Goal: Information Seeking & Learning: Understand process/instructions

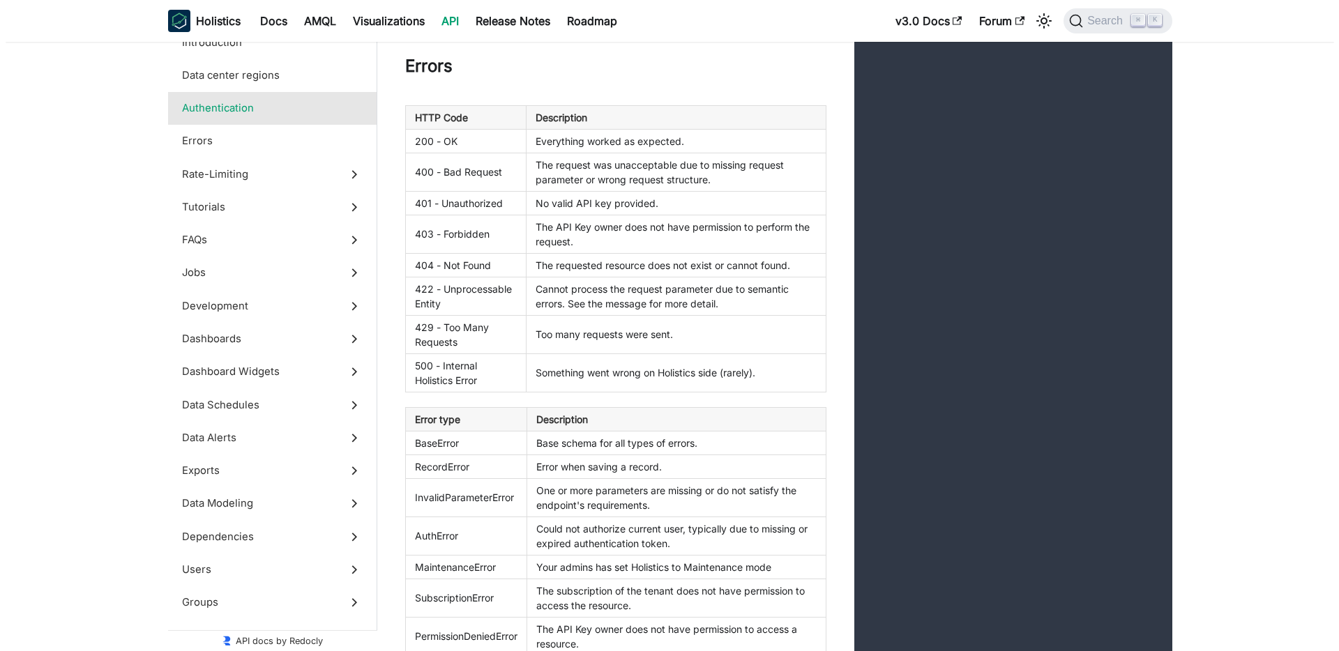
scroll to position [1890, 0]
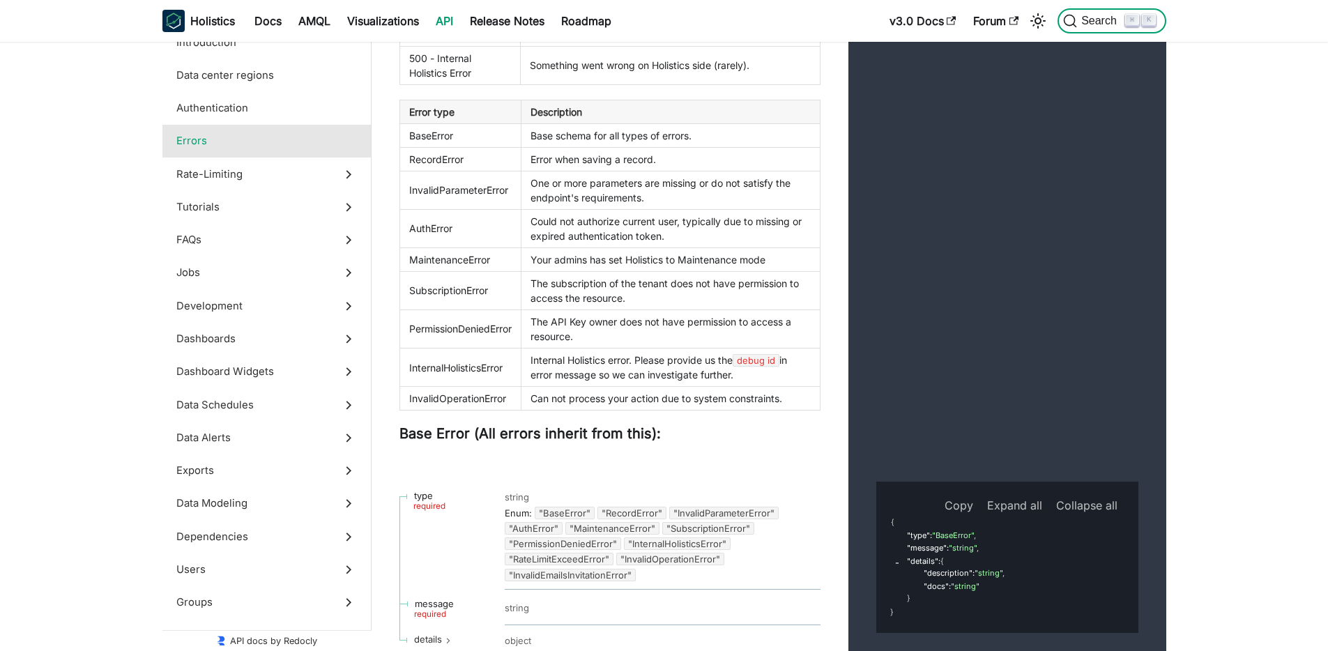
click at [1115, 22] on span "Search" at bounding box center [1101, 21] width 48 height 13
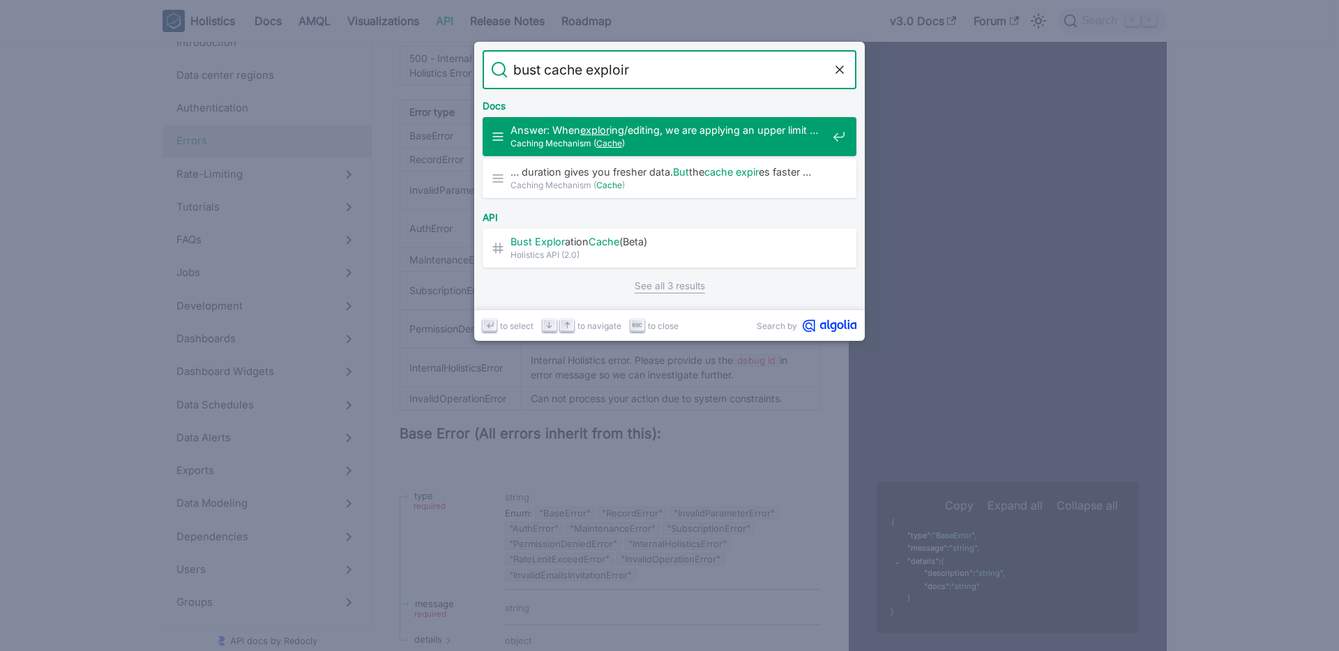
type input "bust cache exploire"
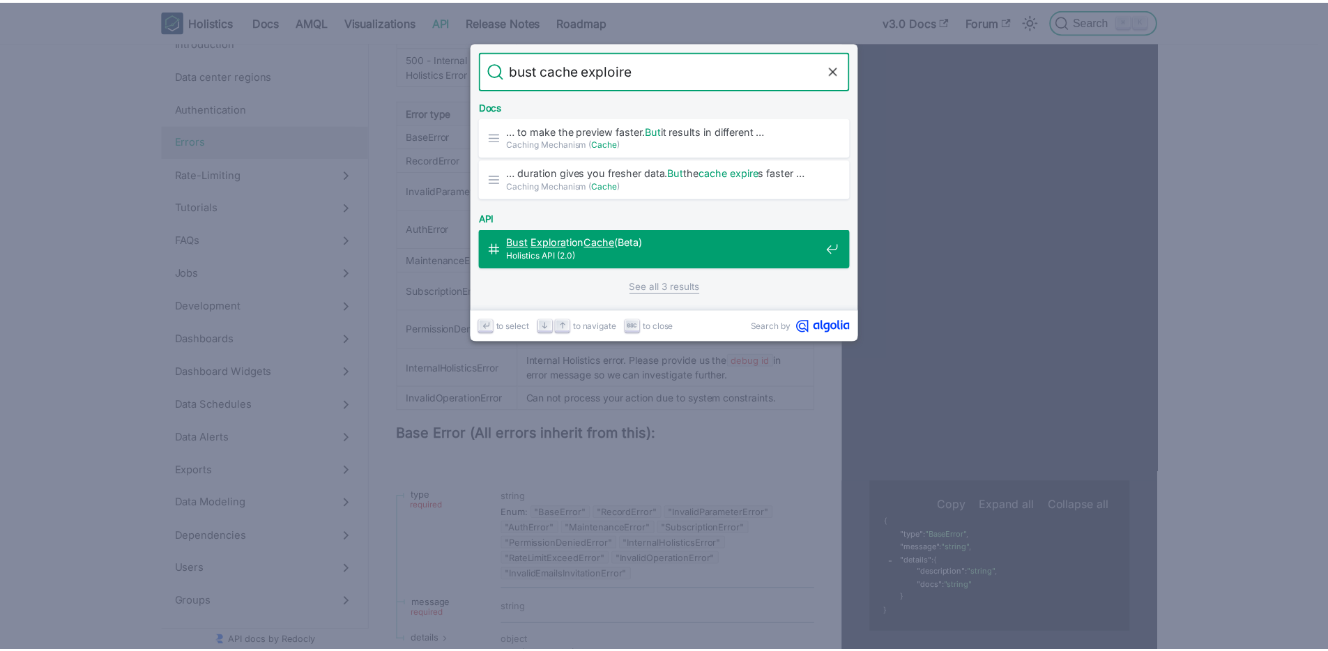
scroll to position [53656, 0]
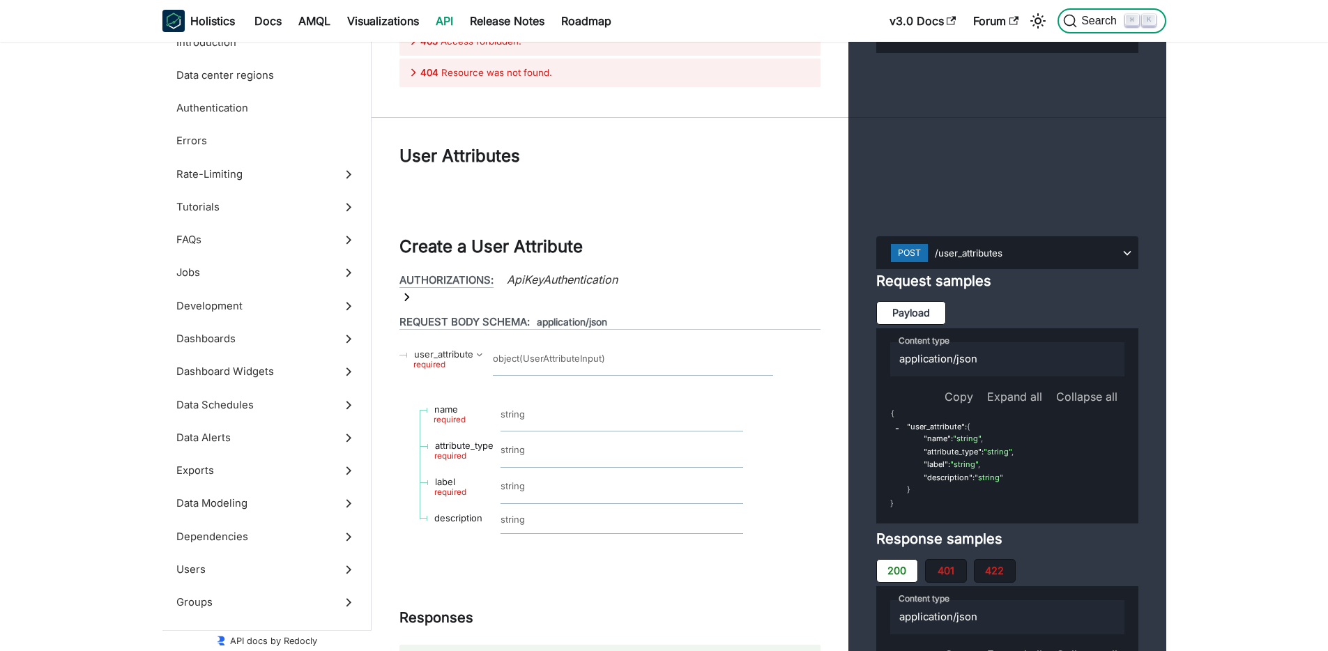
scroll to position [54805, 0]
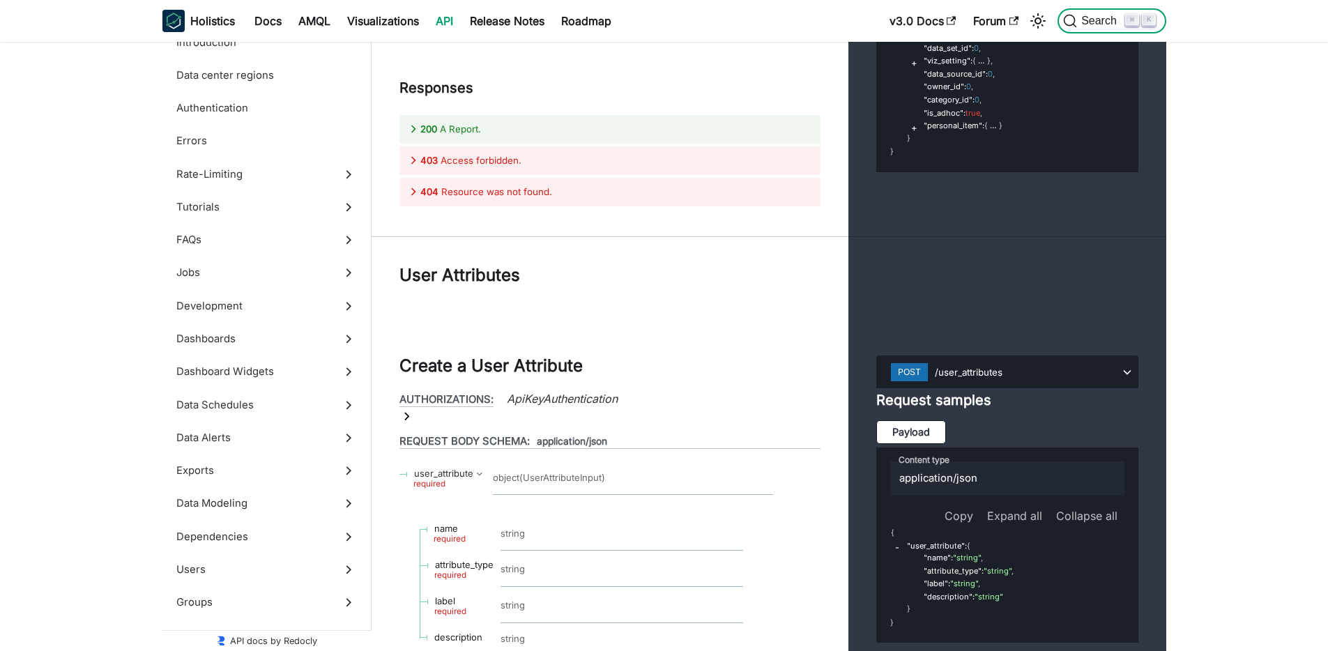
click at [1081, 23] on span "Search" at bounding box center [1101, 21] width 48 height 13
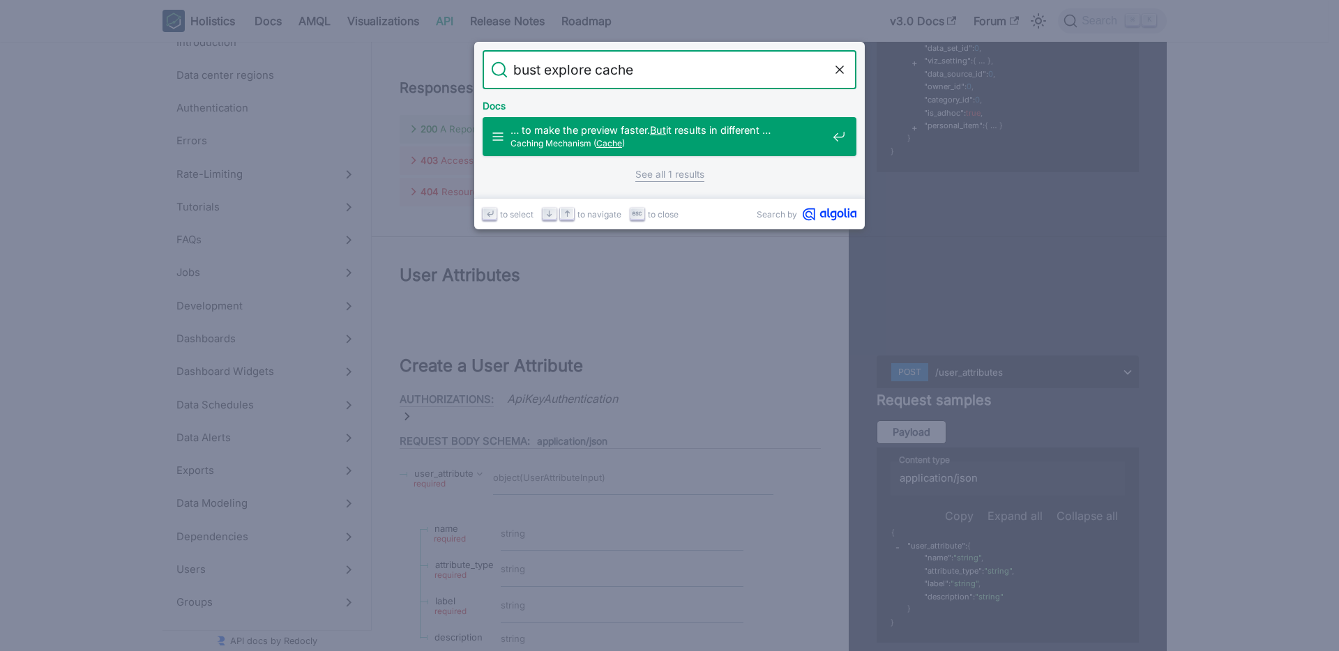
type input "bust explore cache"
click at [683, 172] on link "See all 1 results" at bounding box center [669, 174] width 69 height 15
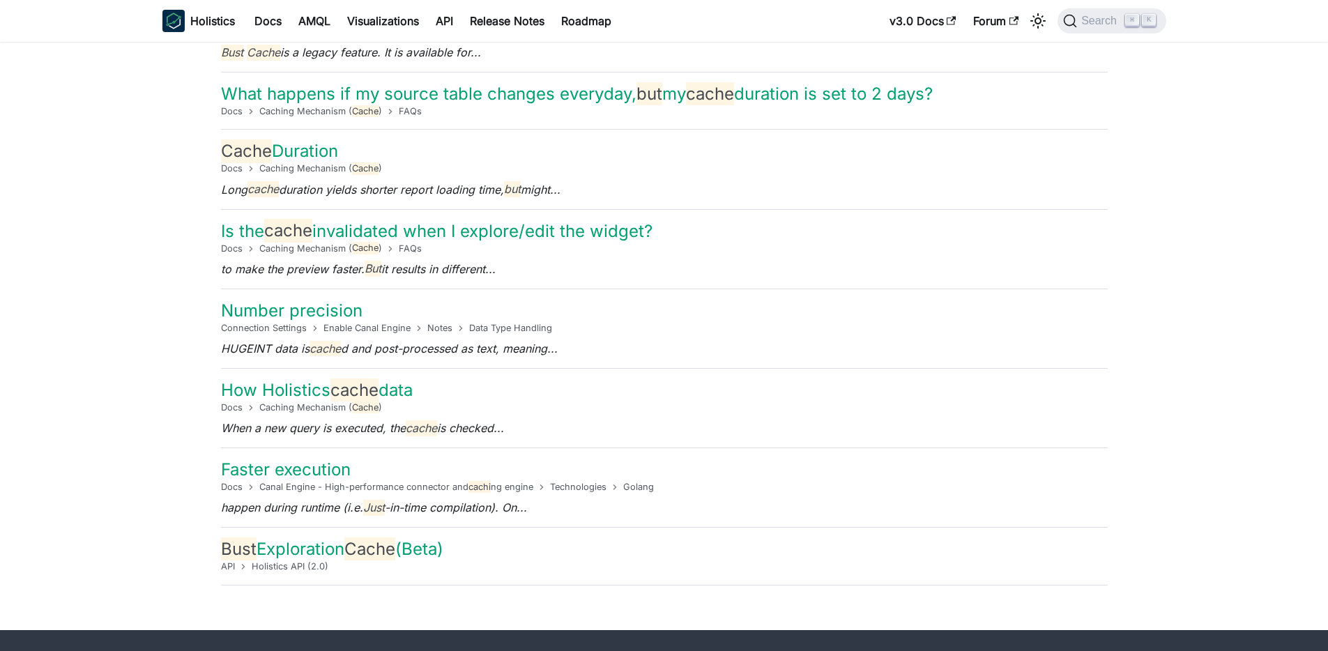
scroll to position [209, 0]
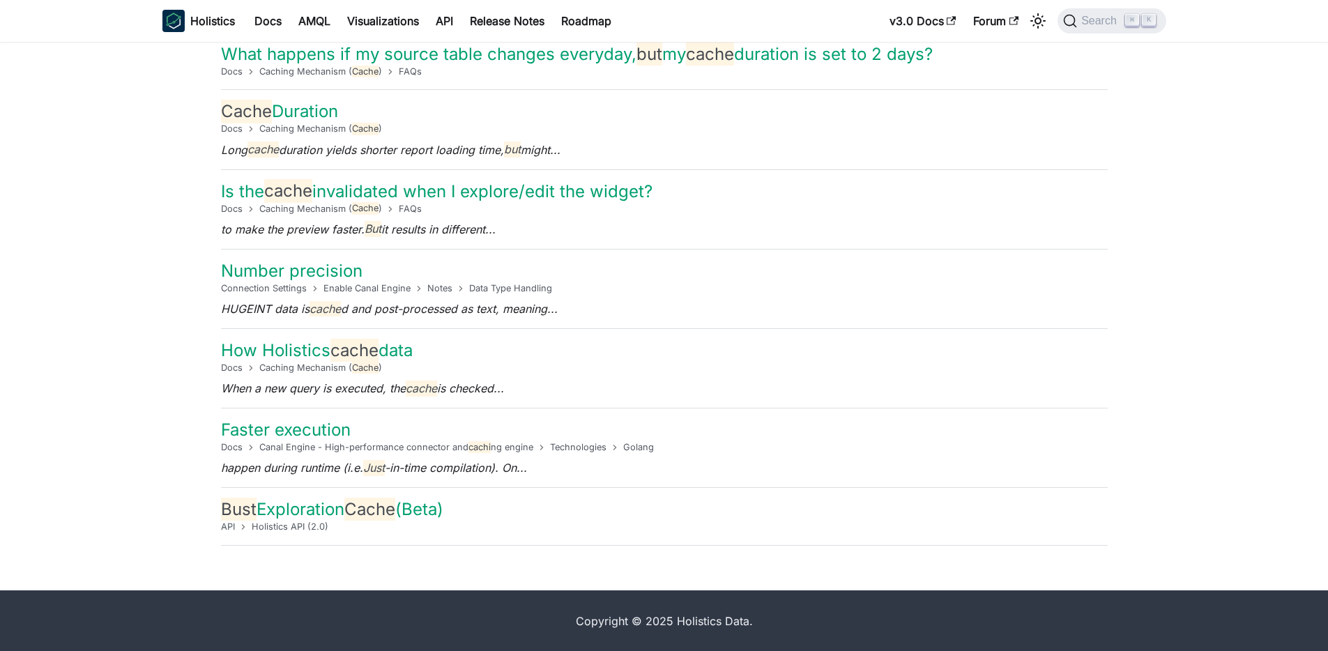
type input "bust cache"
click at [294, 526] on li "Holistics API (2.0)" at bounding box center [290, 526] width 77 height 13
click at [323, 517] on link "Bust Exploration Cache (Beta)" at bounding box center [332, 509] width 222 height 23
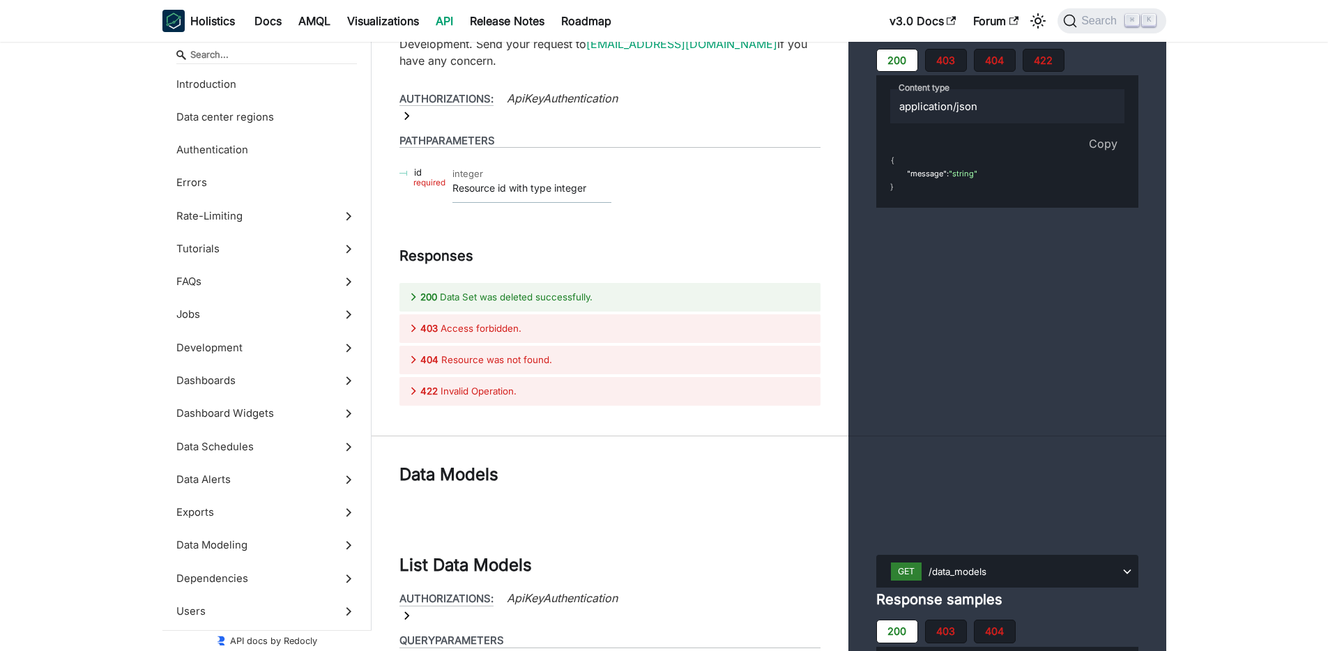
scroll to position [53615, 0]
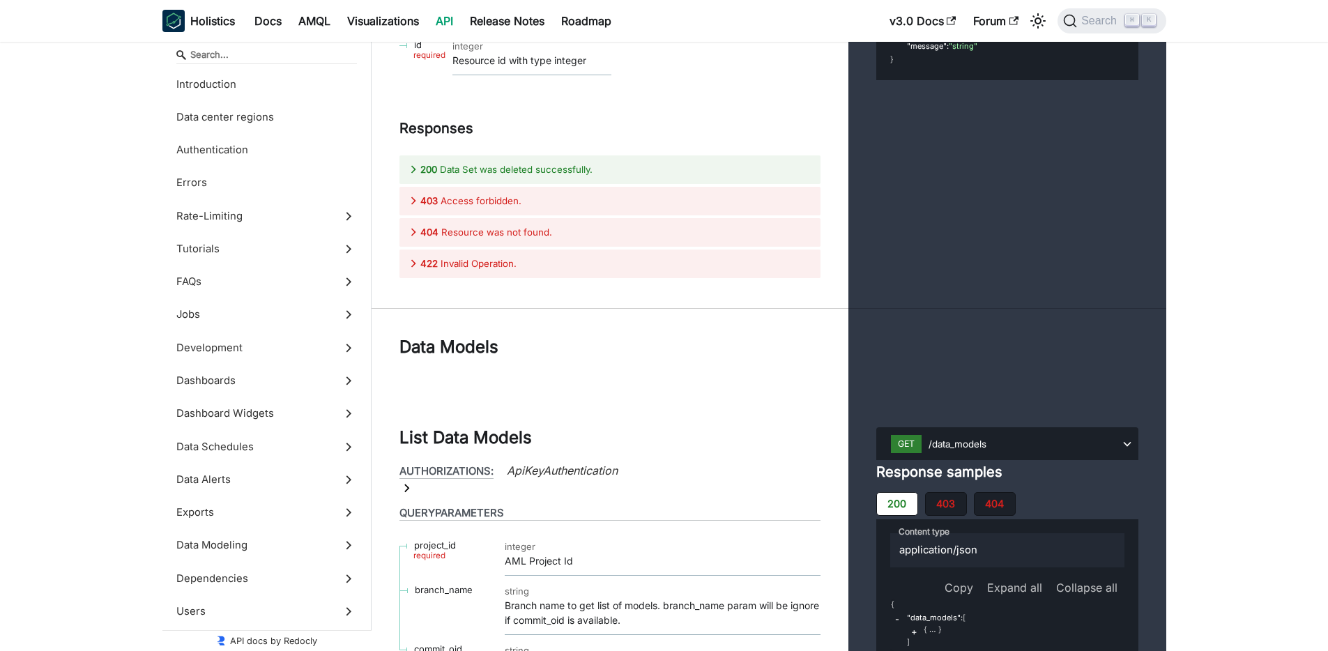
scroll to position [53528, 0]
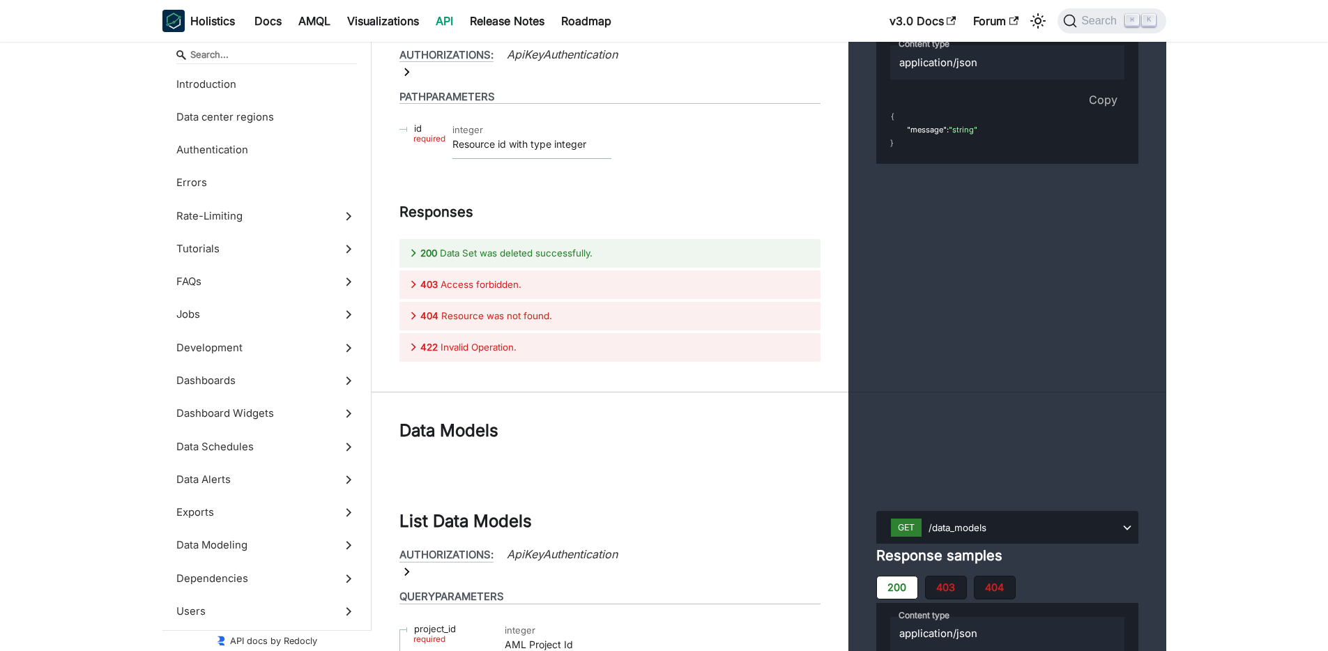
drag, startPoint x: 671, startPoint y: 241, endPoint x: 457, endPoint y: 241, distance: 214.7
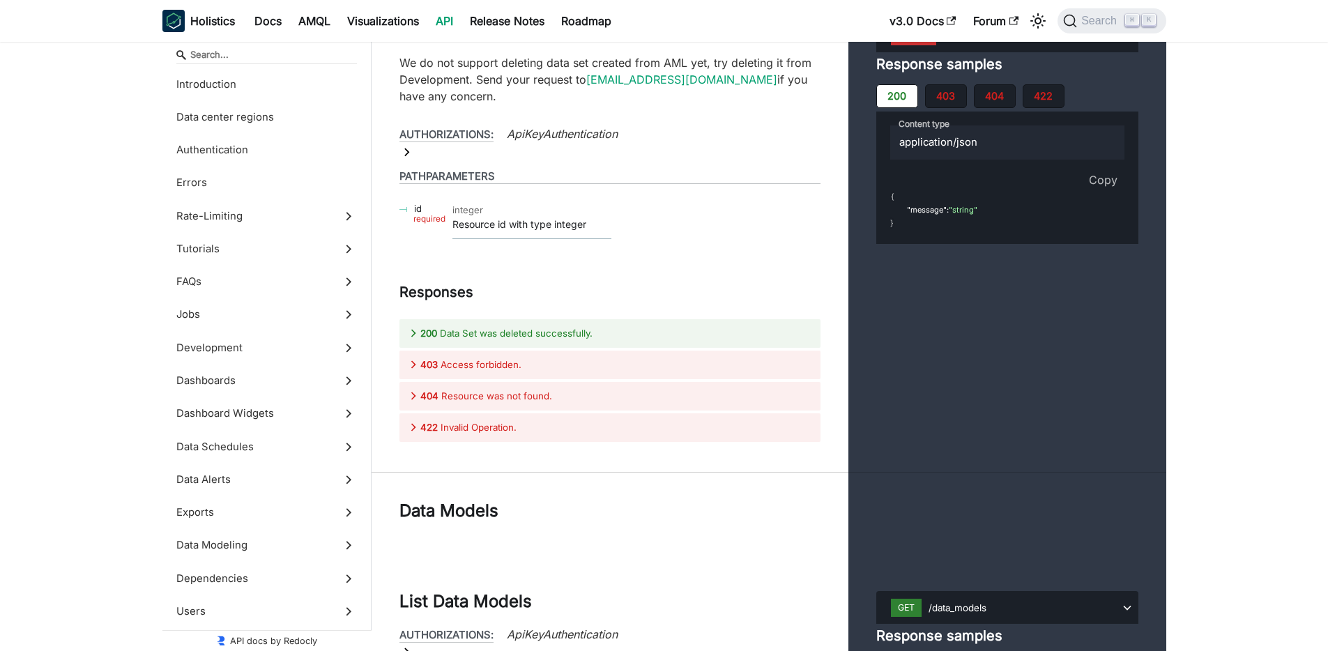
scroll to position [53528, 0]
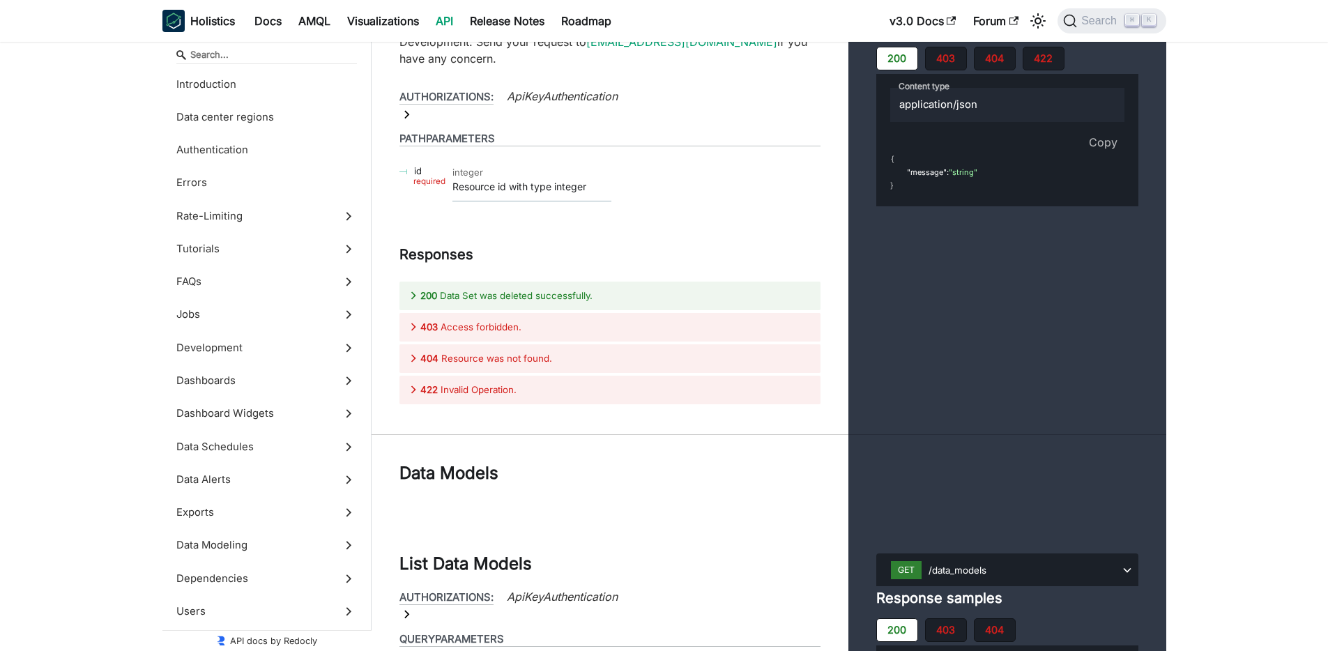
scroll to position [53611, 0]
